Goal: Information Seeking & Learning: Understand process/instructions

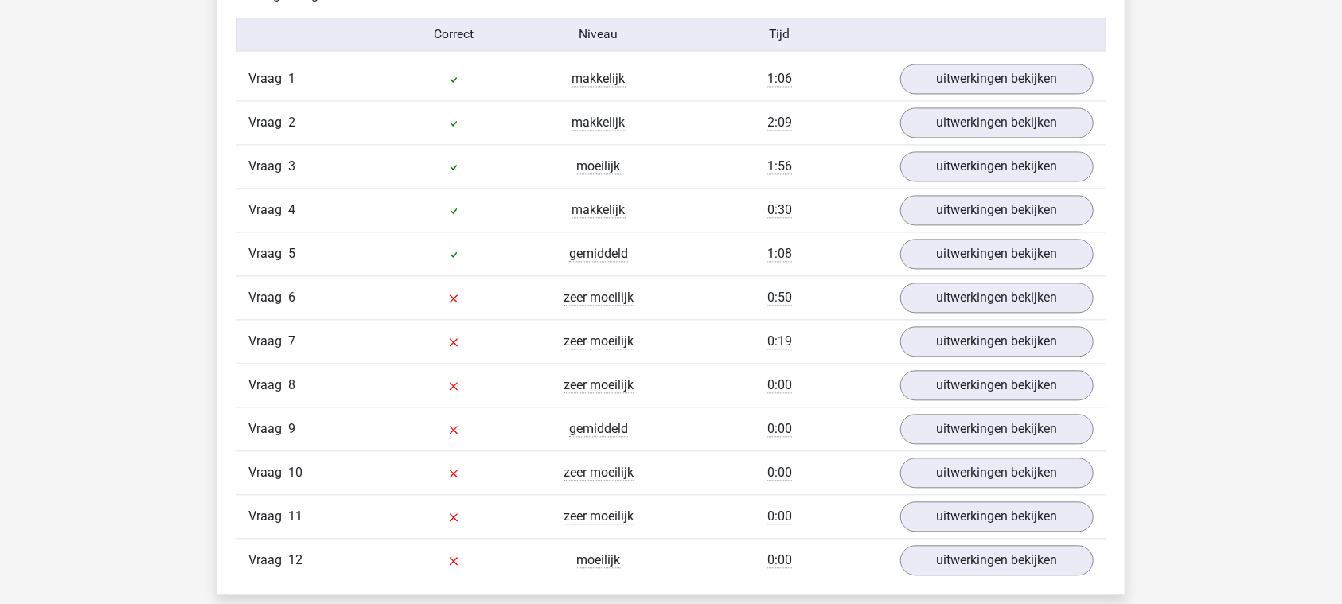
scroll to position [1829, 0]
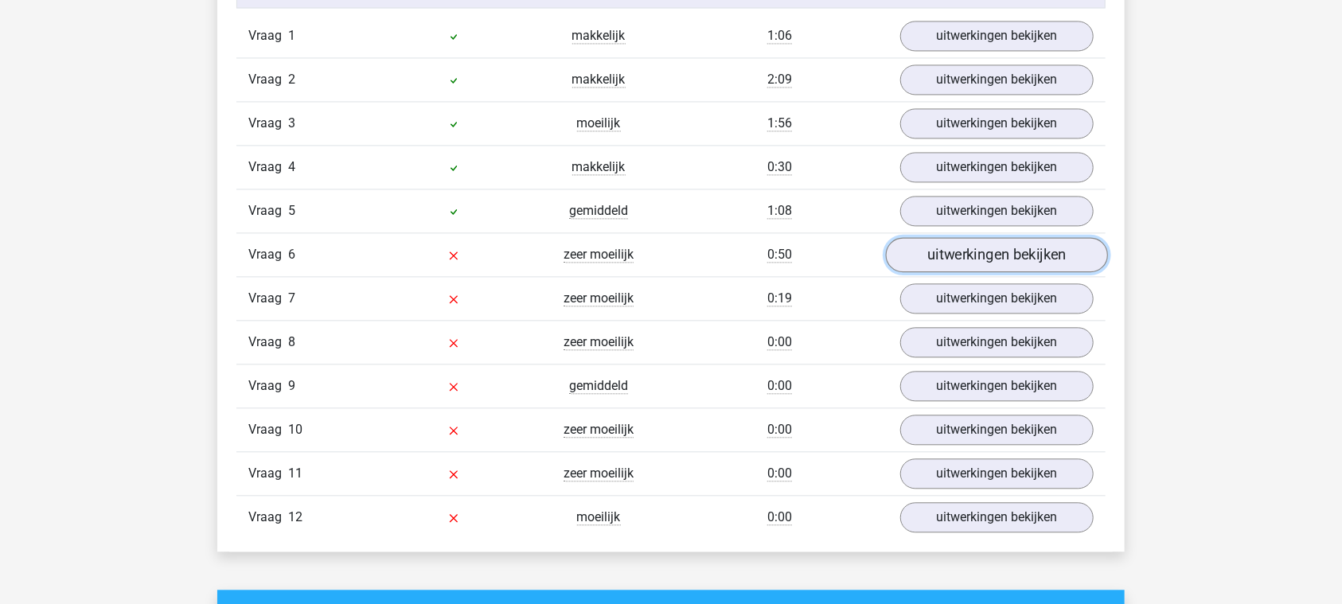
click at [1002, 240] on link "uitwerkingen bekijken" at bounding box center [997, 254] width 222 height 35
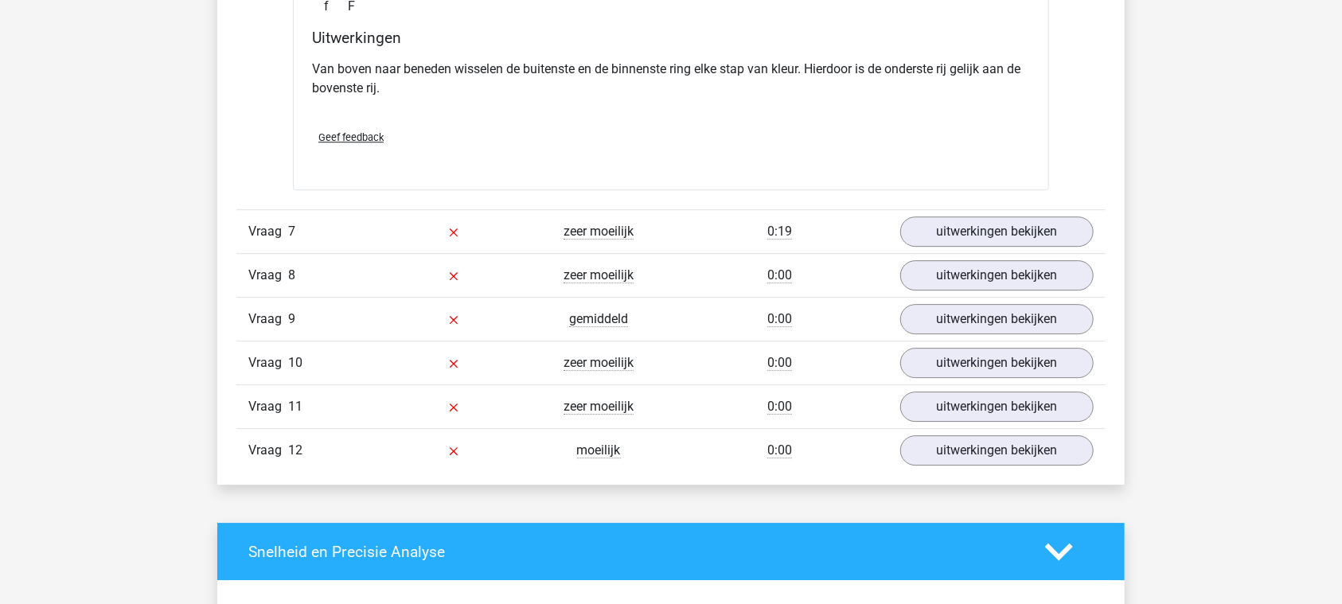
scroll to position [2608, 0]
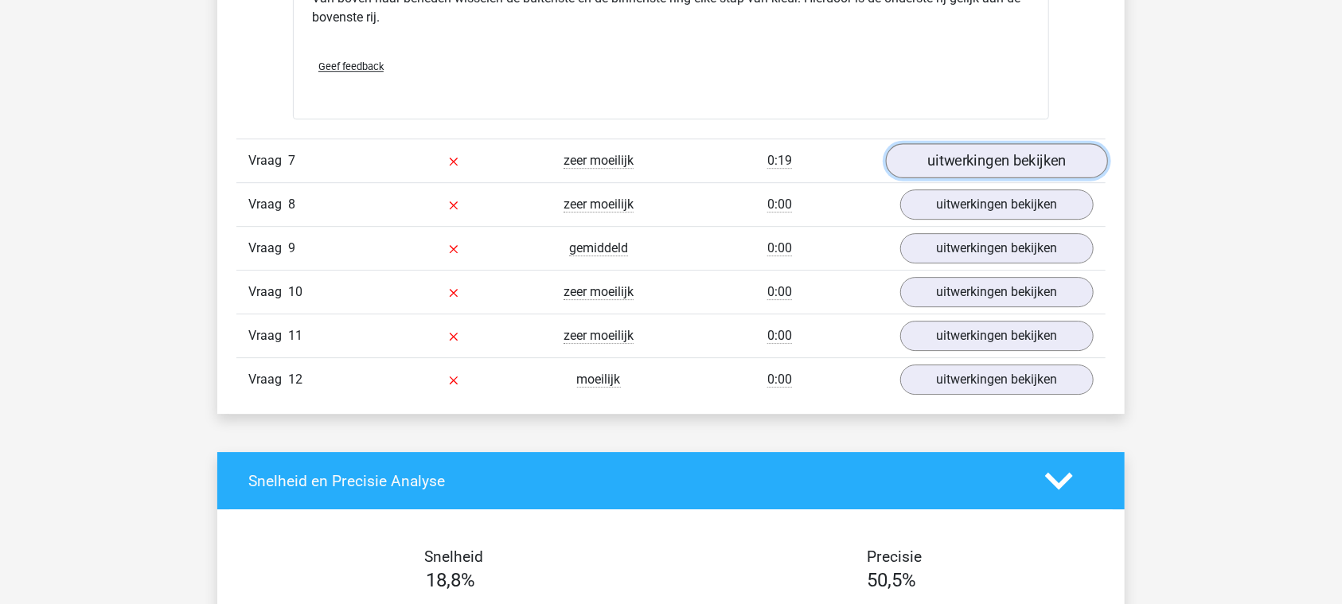
click at [984, 153] on link "uitwerkingen bekijken" at bounding box center [997, 160] width 222 height 35
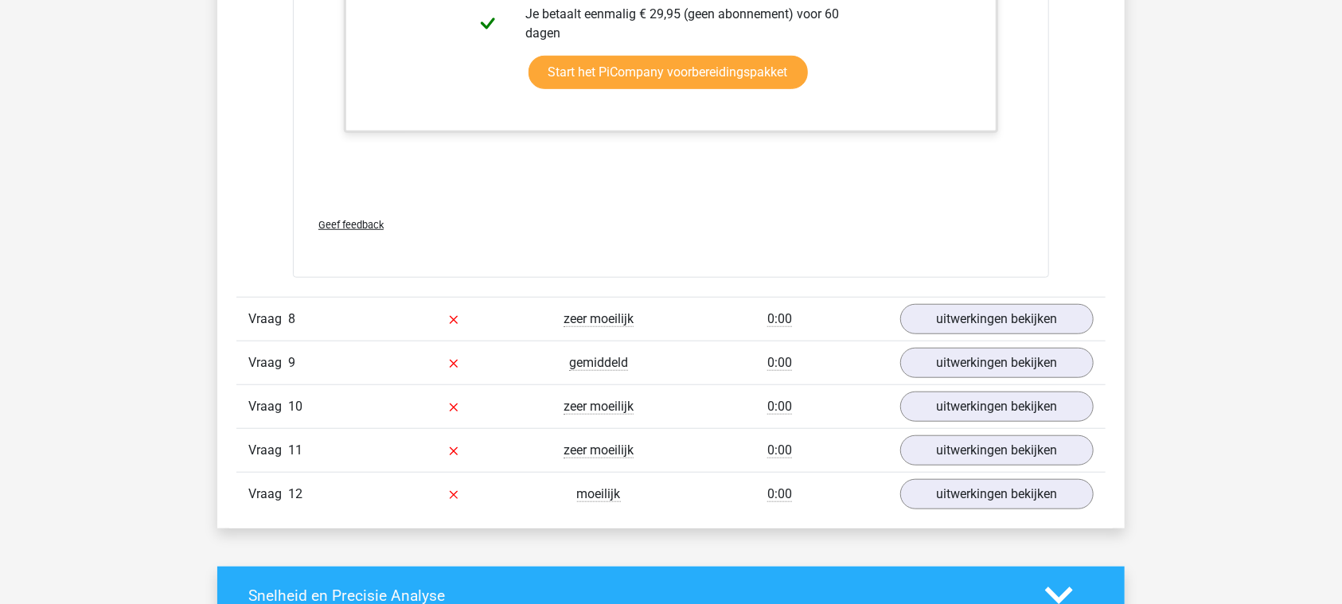
scroll to position [3938, 0]
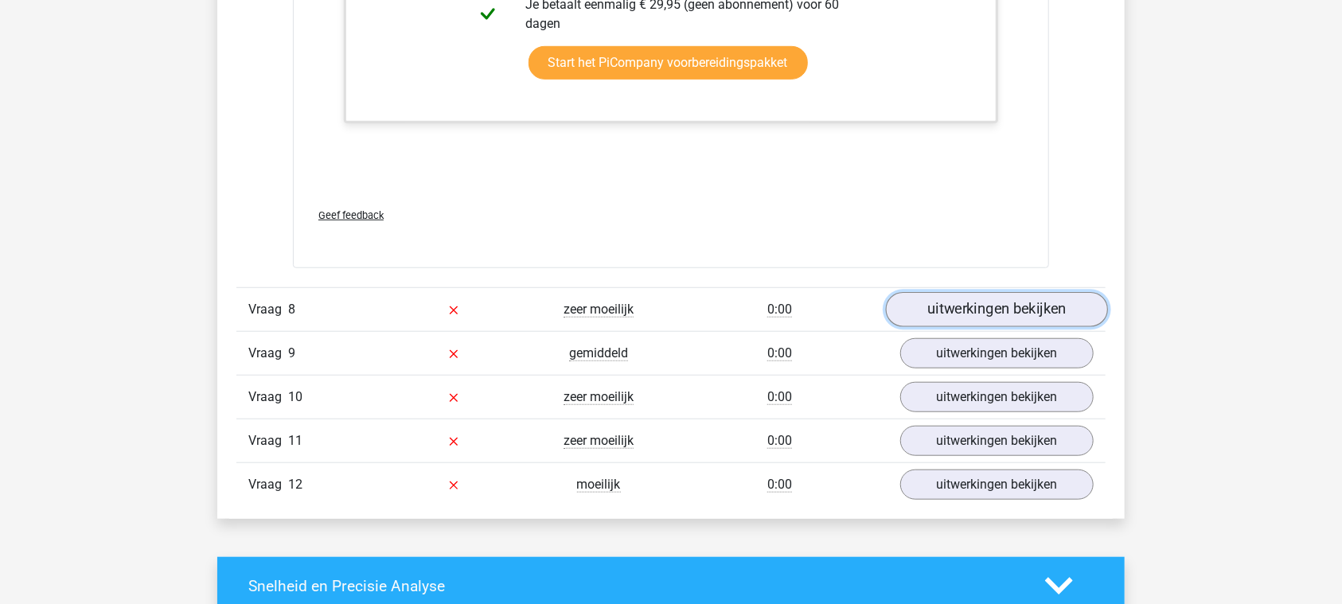
click at [985, 296] on link "uitwerkingen bekijken" at bounding box center [997, 309] width 222 height 35
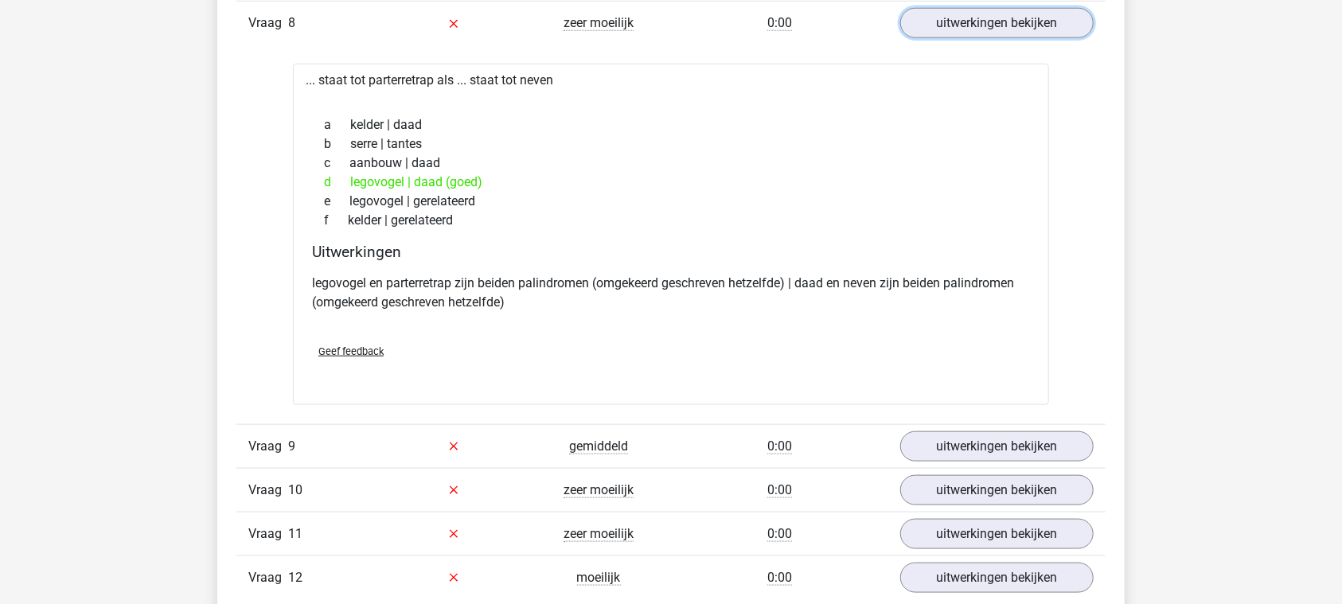
scroll to position [4298, 0]
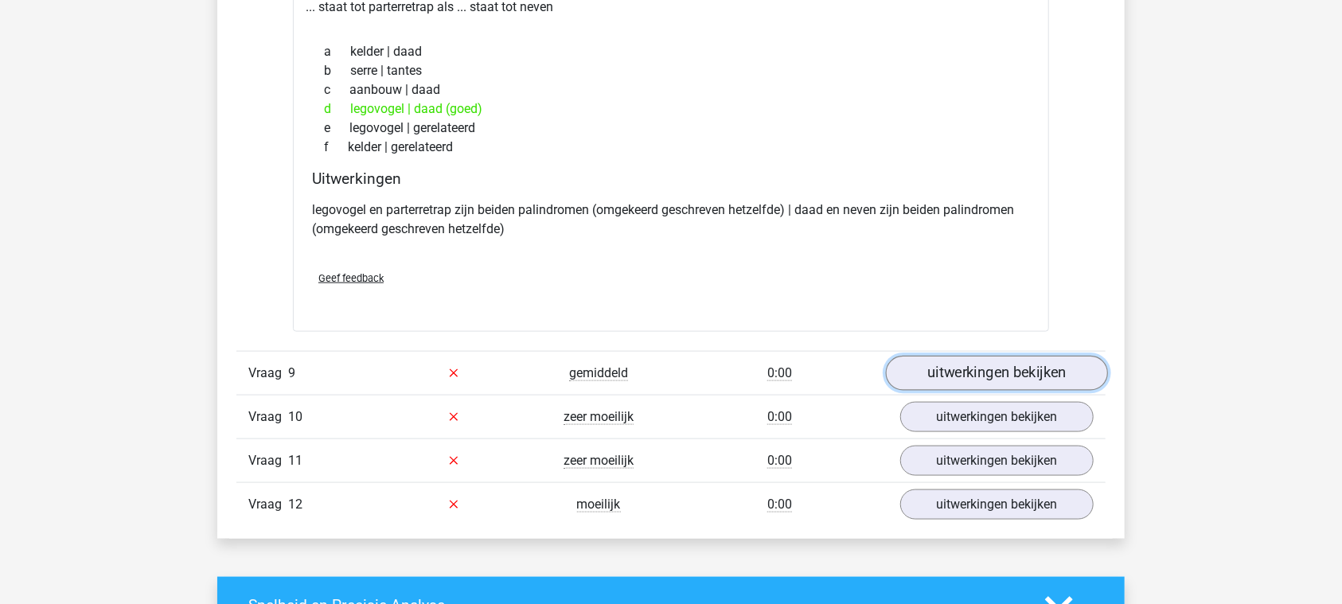
click at [1004, 361] on link "uitwerkingen bekijken" at bounding box center [997, 373] width 222 height 35
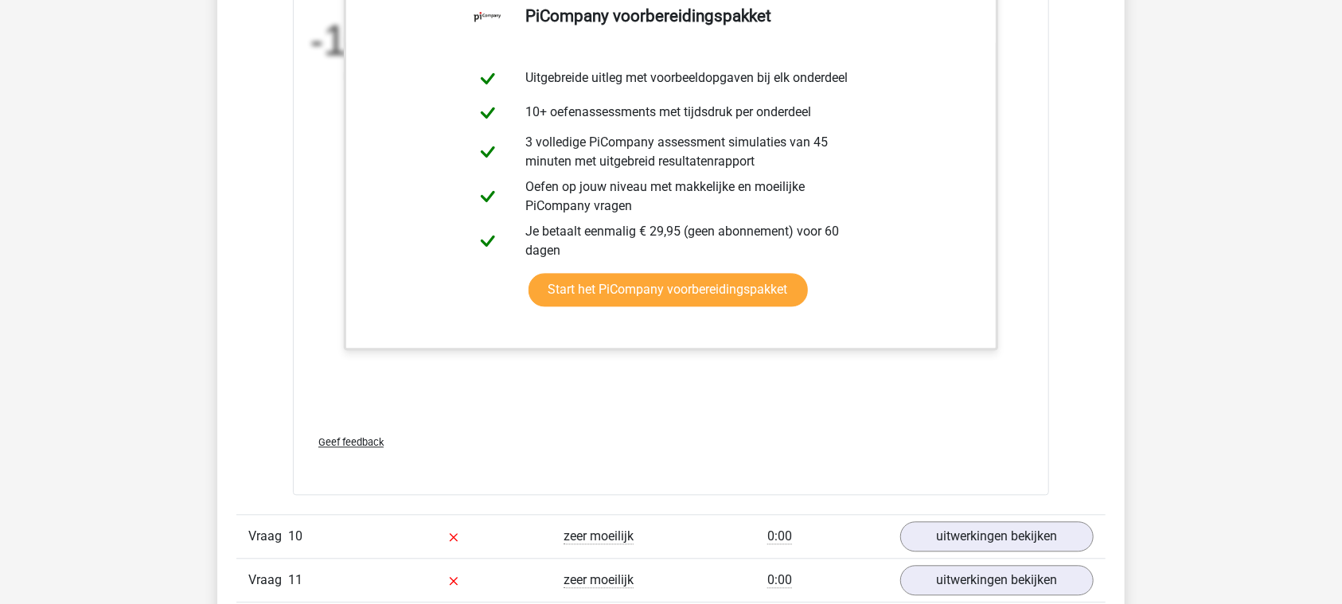
scroll to position [5275, 0]
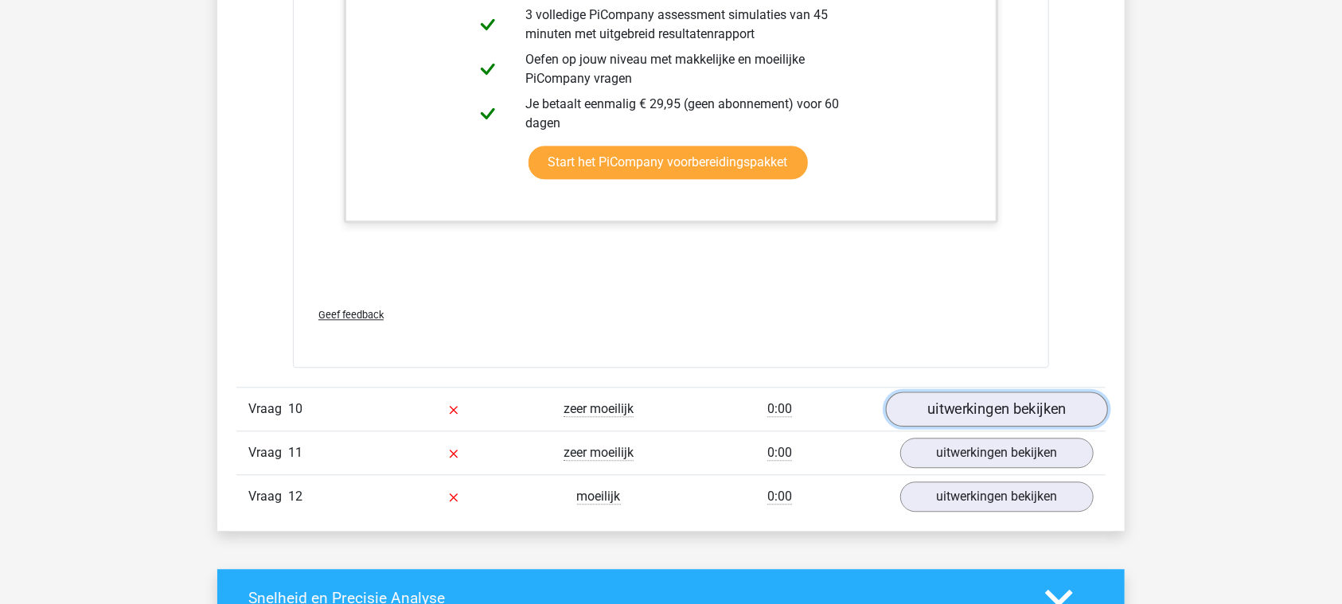
click at [998, 393] on link "uitwerkingen bekijken" at bounding box center [997, 409] width 222 height 35
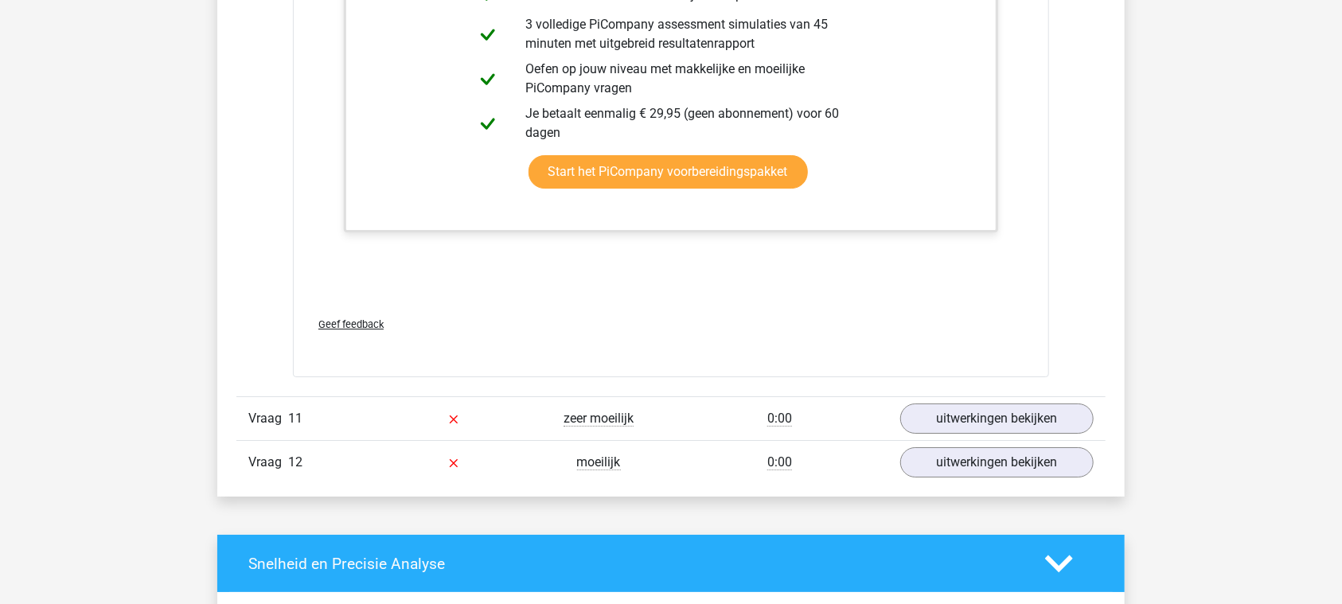
scroll to position [6464, 0]
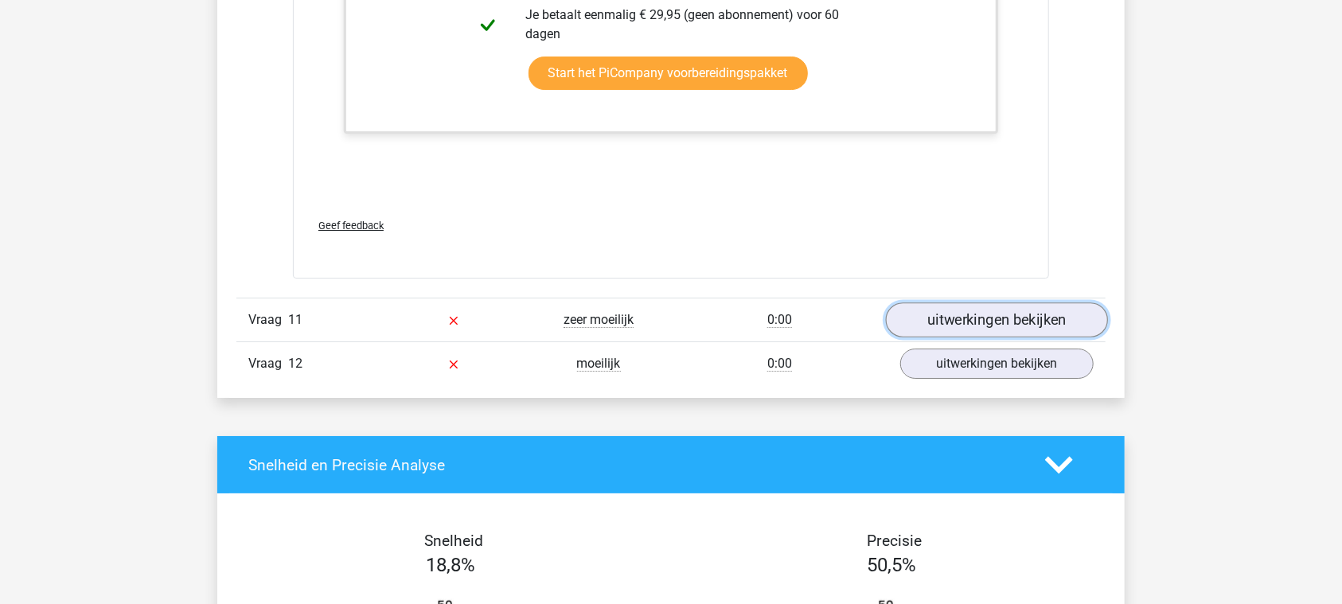
click at [976, 303] on link "uitwerkingen bekijken" at bounding box center [997, 320] width 222 height 35
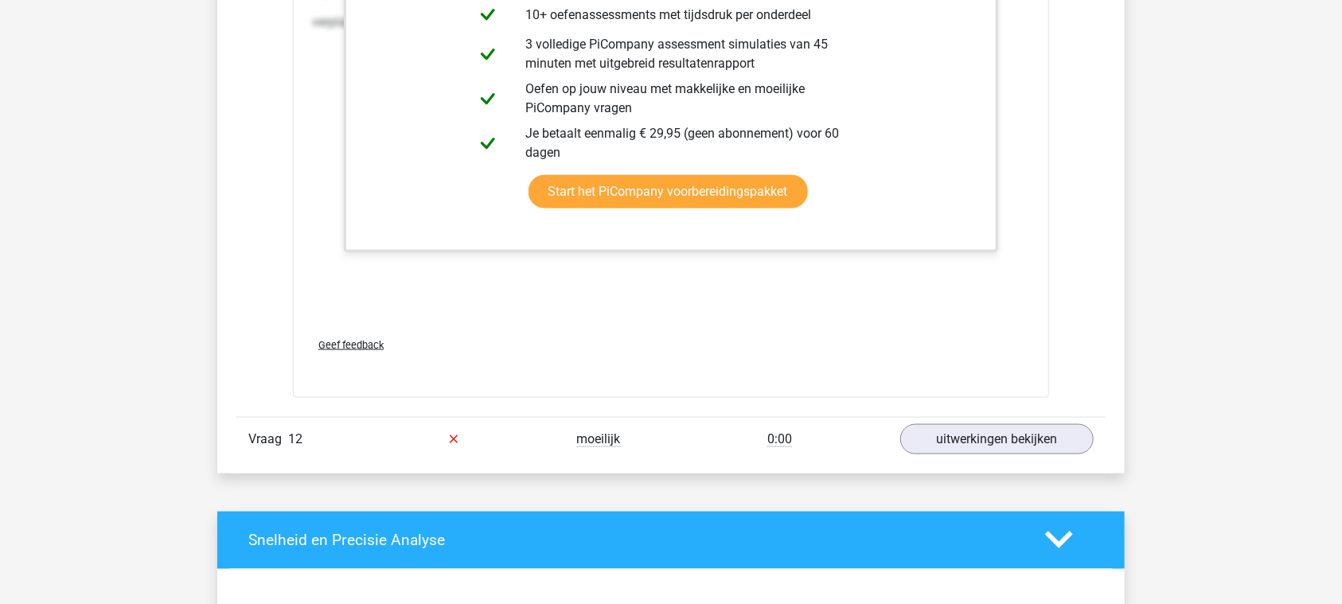
scroll to position [7894, 0]
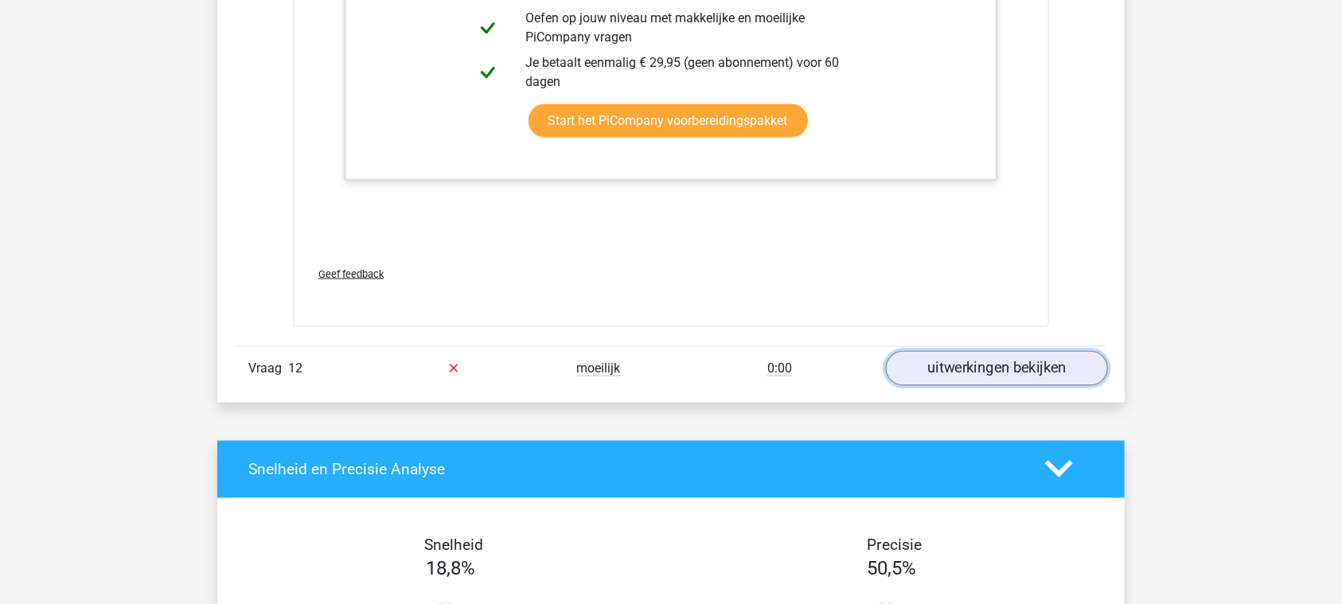
click at [964, 351] on link "uitwerkingen bekijken" at bounding box center [997, 368] width 222 height 35
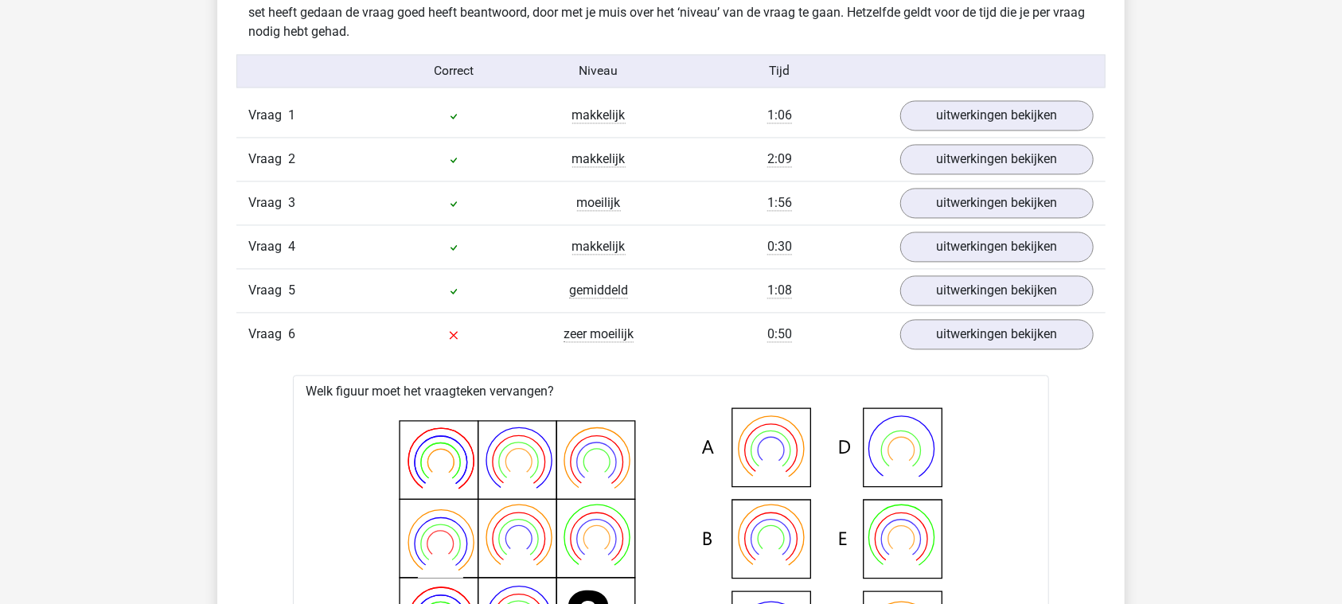
scroll to position [1610, 0]
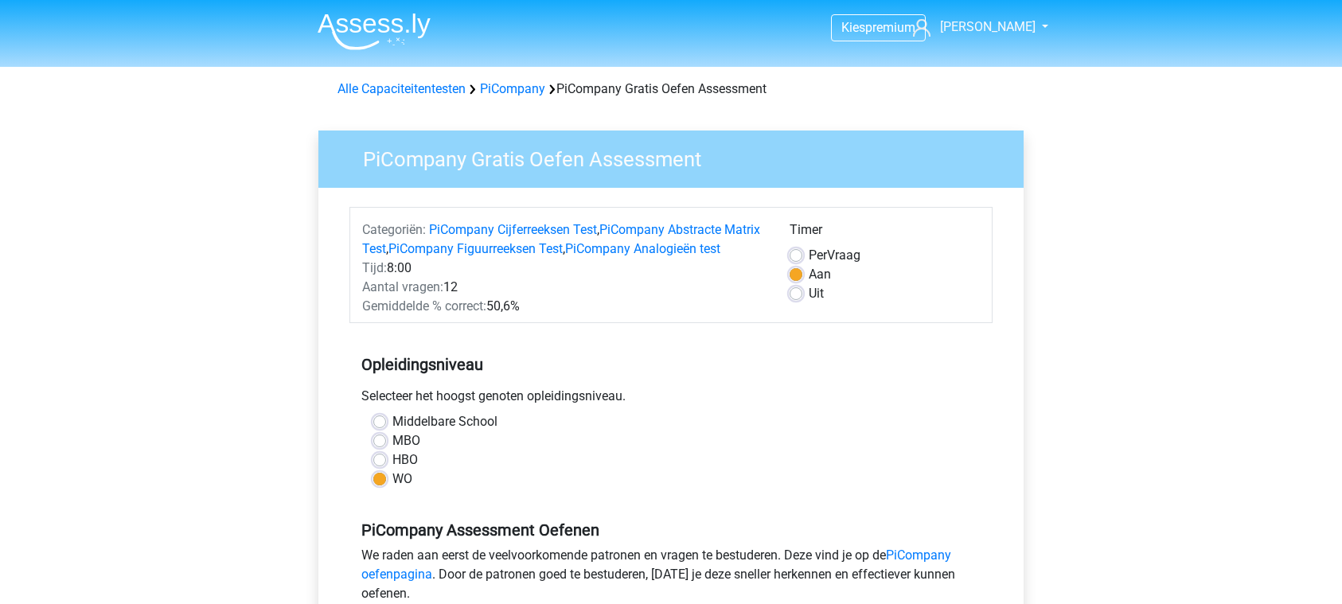
scroll to position [622, 0]
